Goal: Information Seeking & Learning: Find specific fact

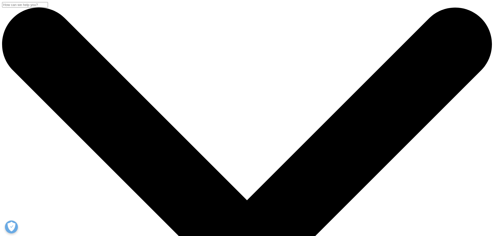
click at [48, 8] on input "Buscar" at bounding box center [25, 4] width 46 height 5
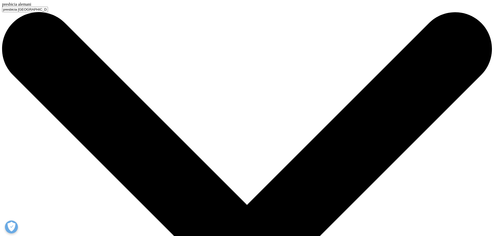
type input "[MEDICAL_DATA] [GEOGRAPHIC_DATA]"
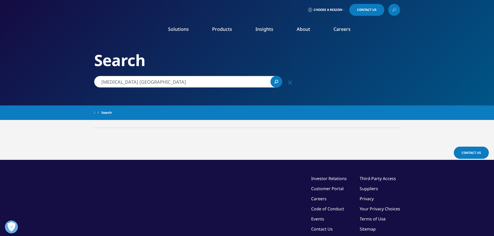
drag, startPoint x: 153, startPoint y: 83, endPoint x: 120, endPoint y: 82, distance: 32.5
click at [120, 82] on input "[MEDICAL_DATA] [GEOGRAPHIC_DATA]" at bounding box center [188, 82] width 188 height 12
type input "[GEOGRAPHIC_DATA]"
click at [279, 84] on link "Search Loading" at bounding box center [277, 82] width 12 height 12
